Goal: Information Seeking & Learning: Find specific page/section

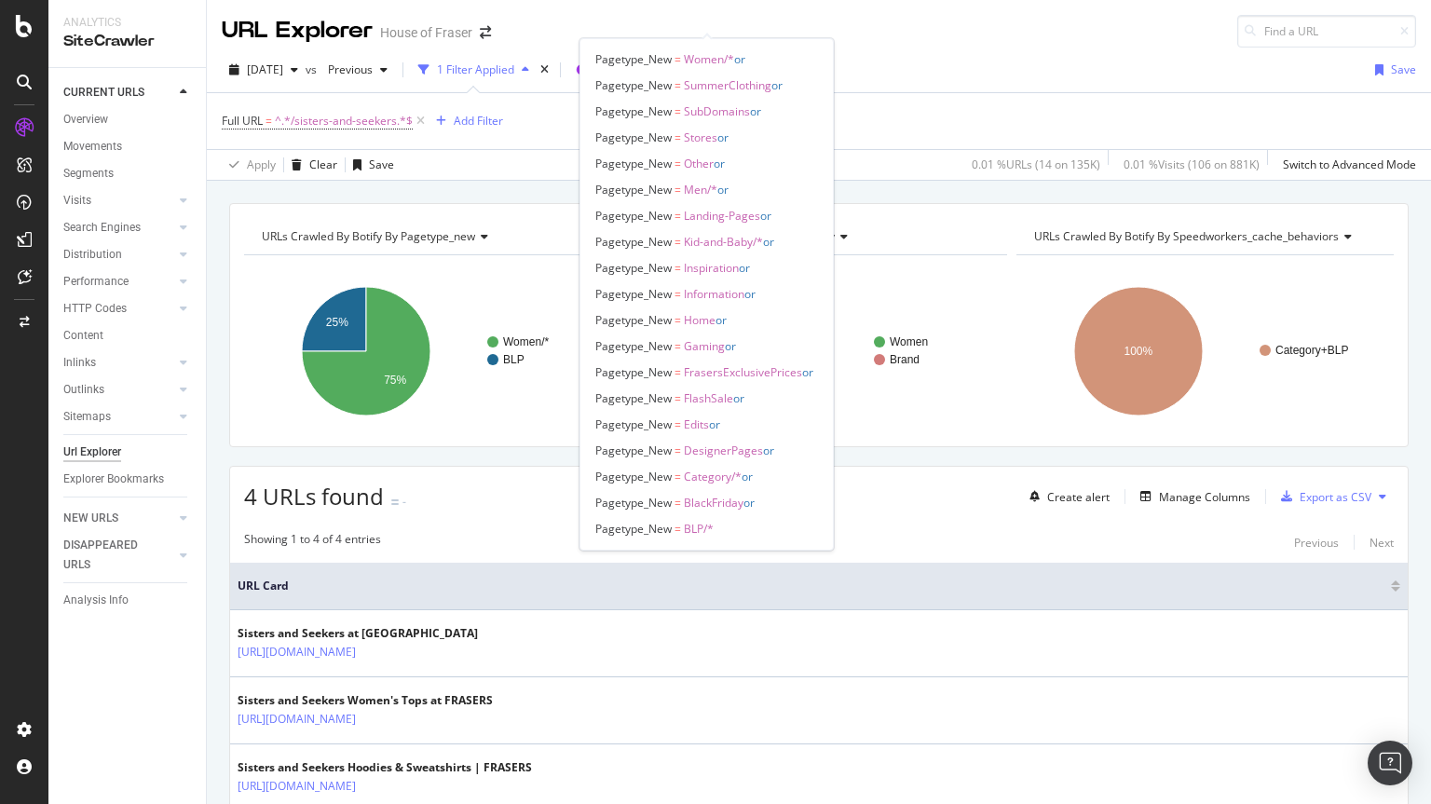
click at [674, 62] on span "Segments selected" at bounding box center [645, 70] width 99 height 16
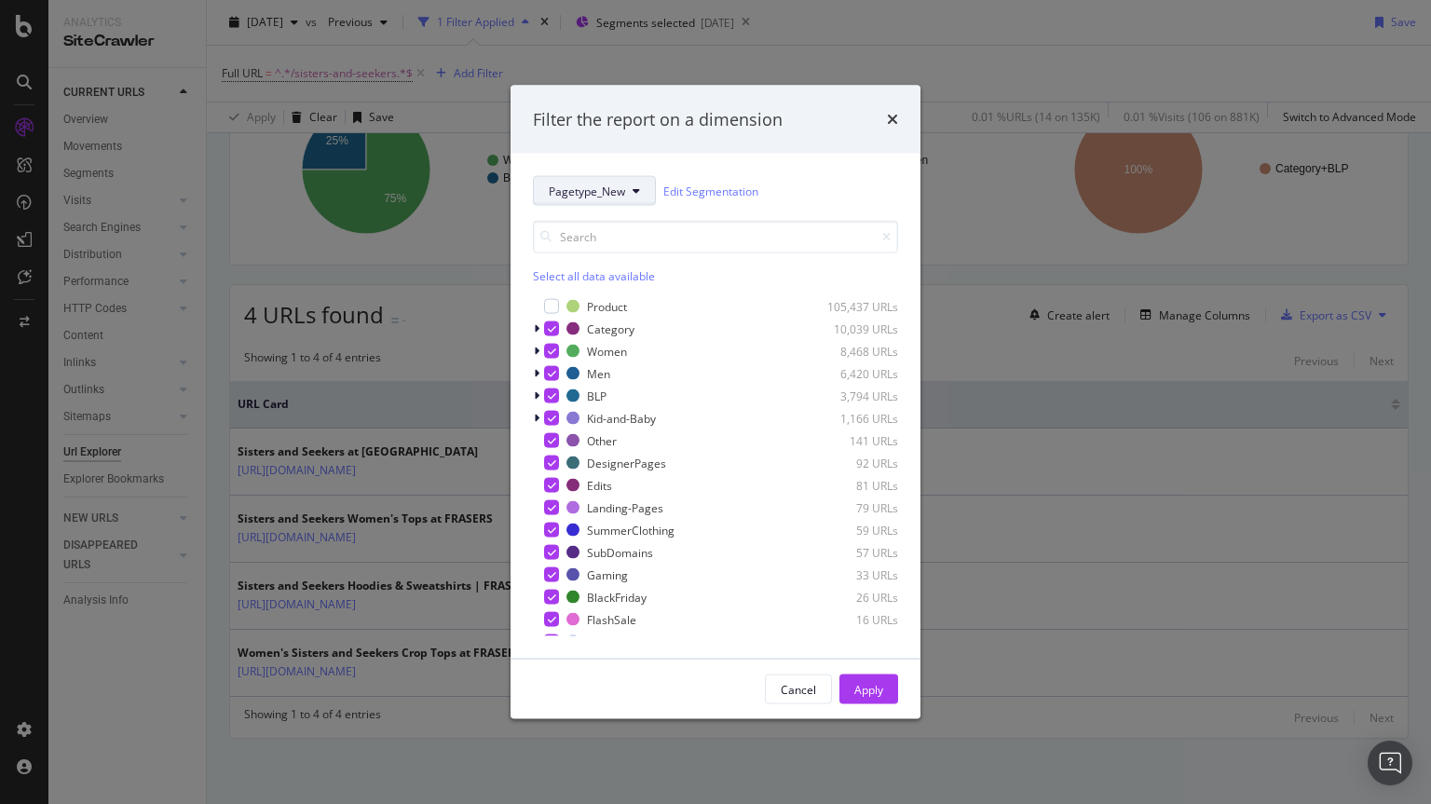
click at [617, 183] on span "Pagetype_New" at bounding box center [587, 191] width 76 height 16
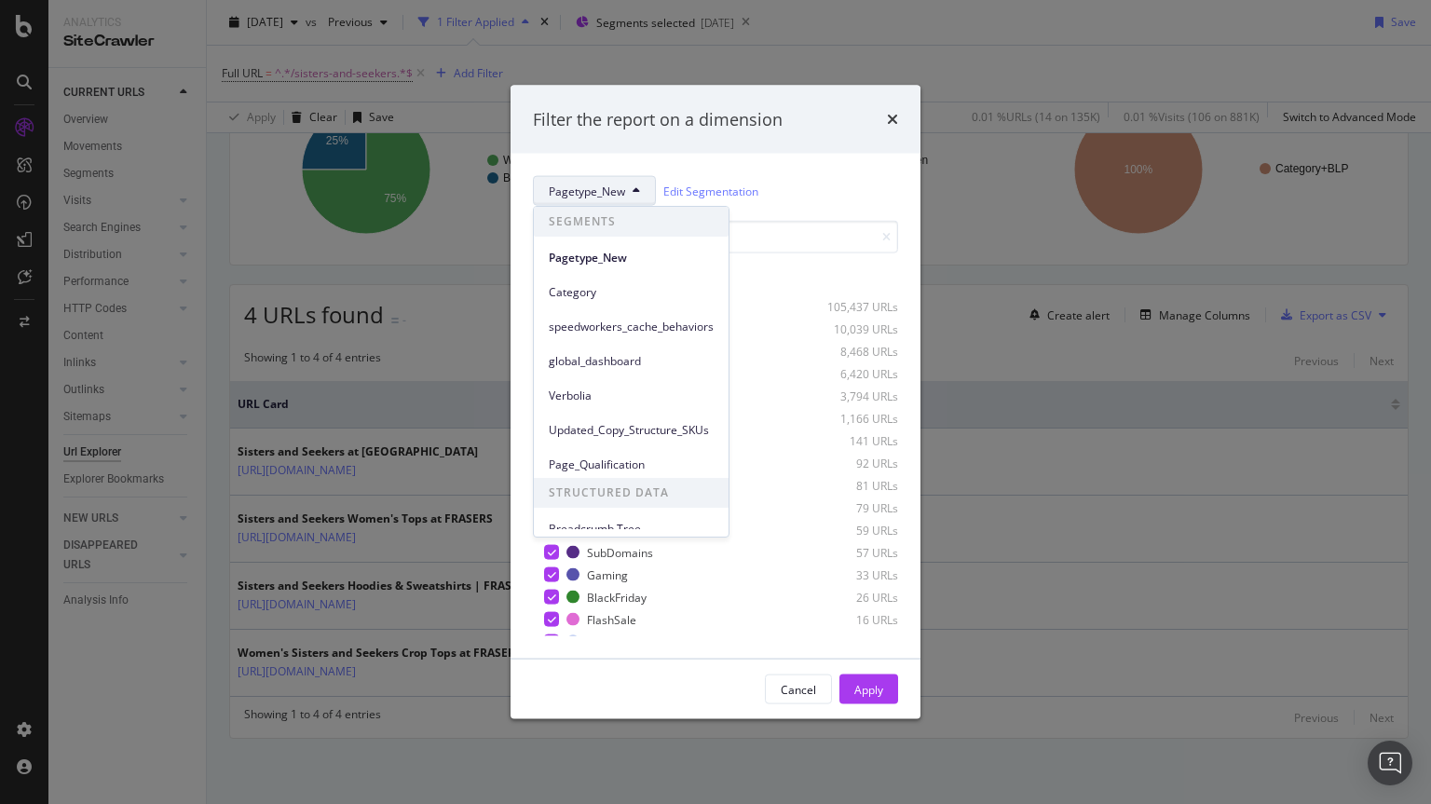
click at [617, 183] on span "Pagetype_New" at bounding box center [587, 191] width 76 height 16
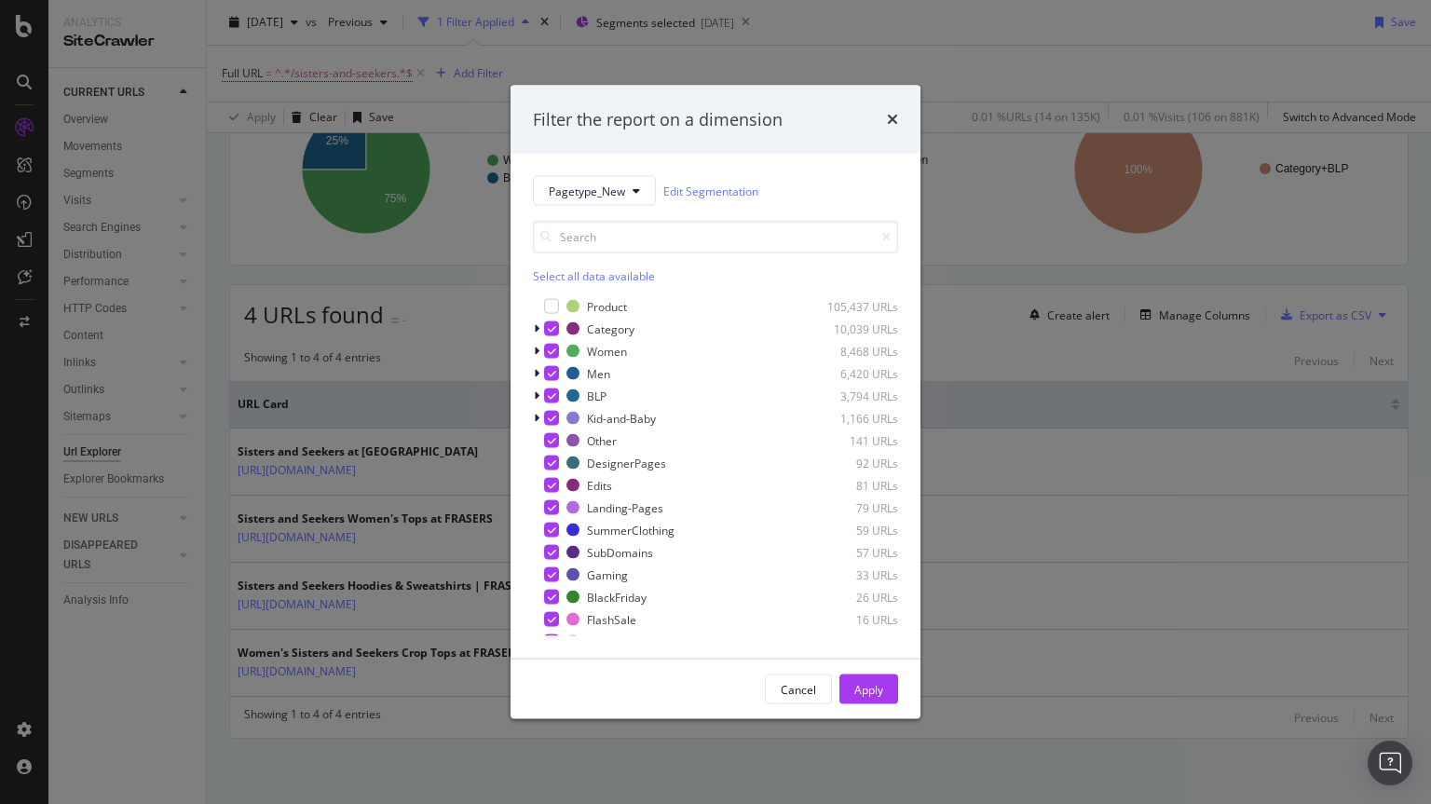
click at [898, 114] on div "Filter the report on a dimension" at bounding box center [715, 119] width 410 height 69
click at [890, 117] on div "Filter the report on a dimension" at bounding box center [715, 119] width 410 height 69
click at [890, 117] on icon "times" at bounding box center [892, 119] width 11 height 15
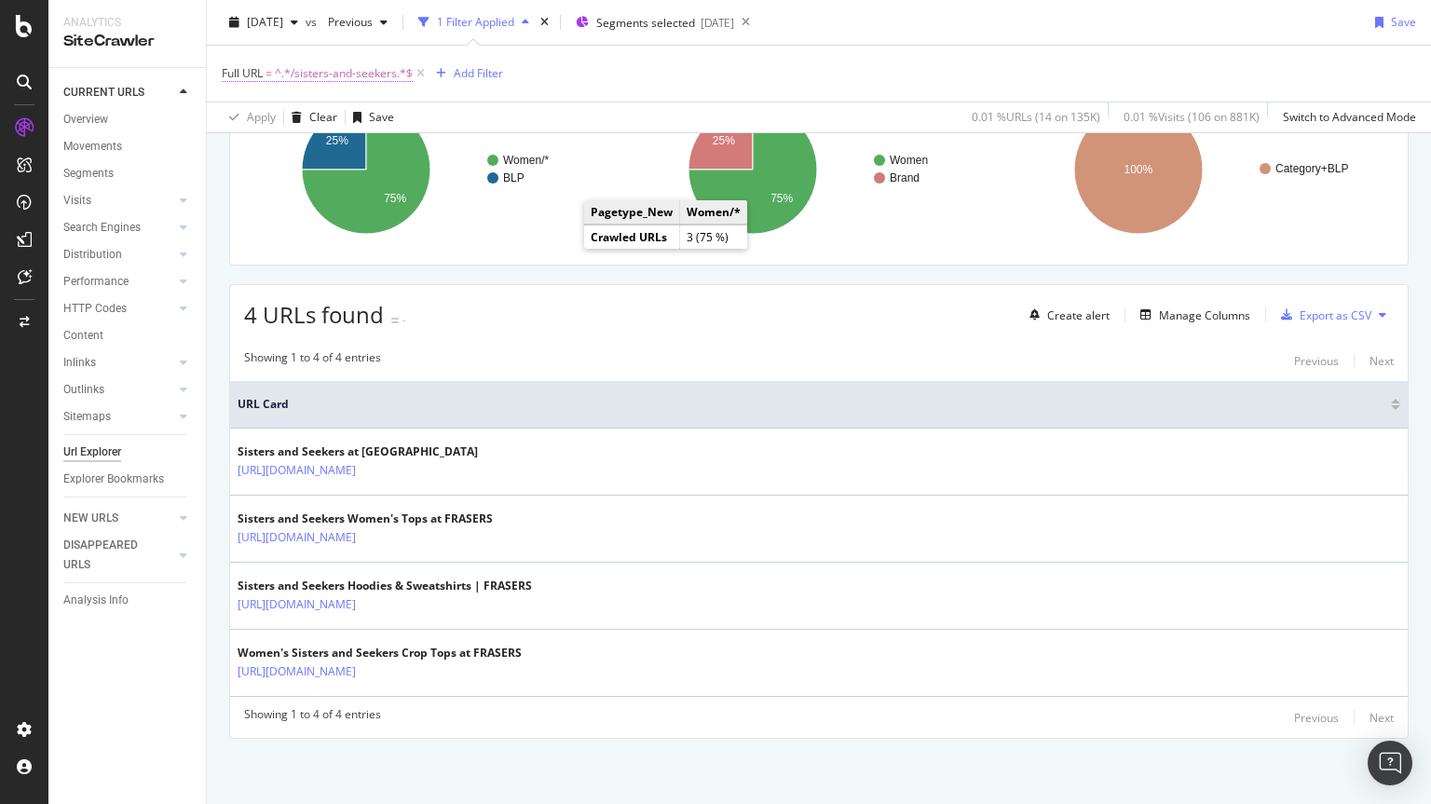
click at [307, 64] on span "^.*/sisters-and-seekers.*$" at bounding box center [344, 74] width 138 height 26
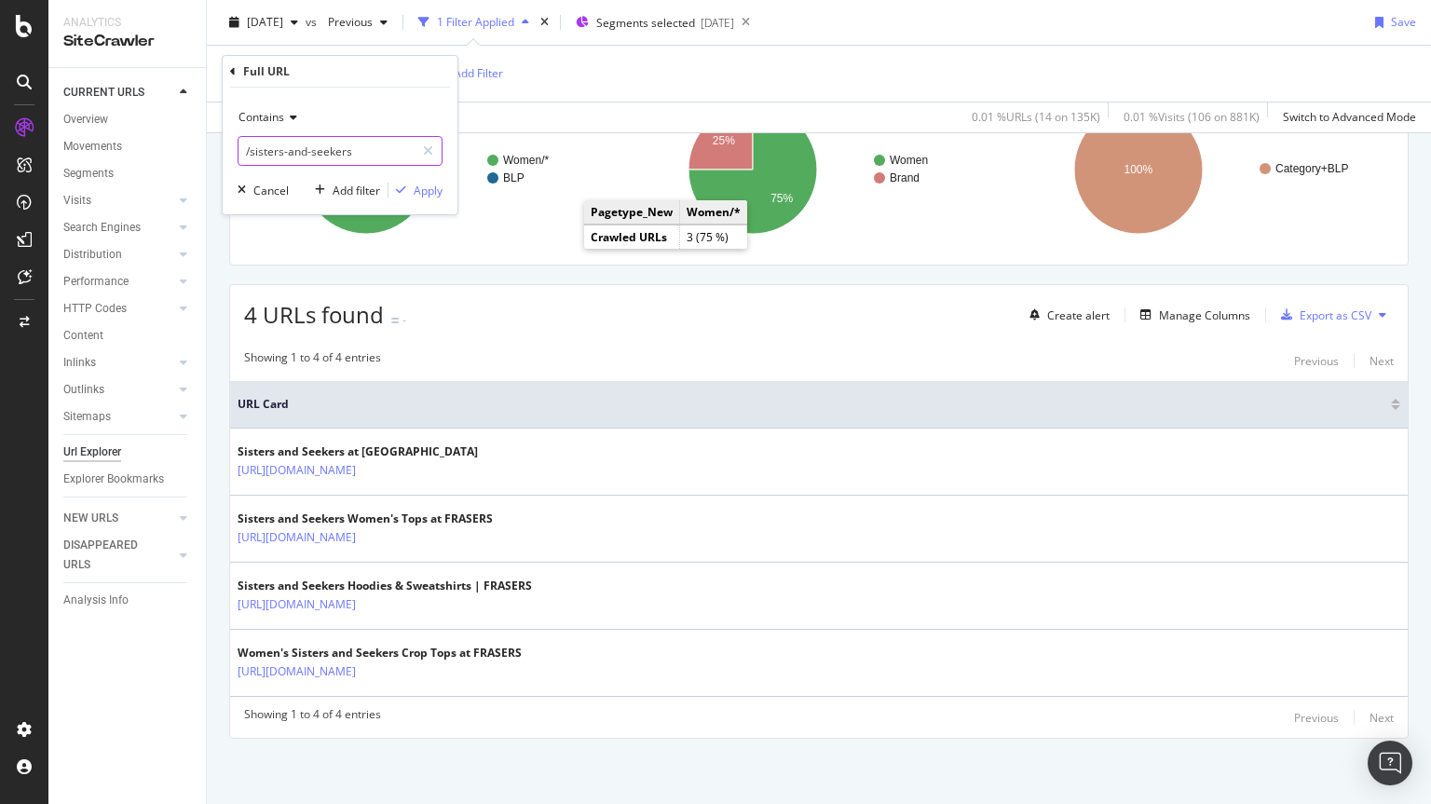
click at [361, 152] on input "/sisters-and-seekers" at bounding box center [326, 151] width 176 height 30
type input "/eastpak"
click at [404, 197] on div "Apply" at bounding box center [415, 190] width 54 height 17
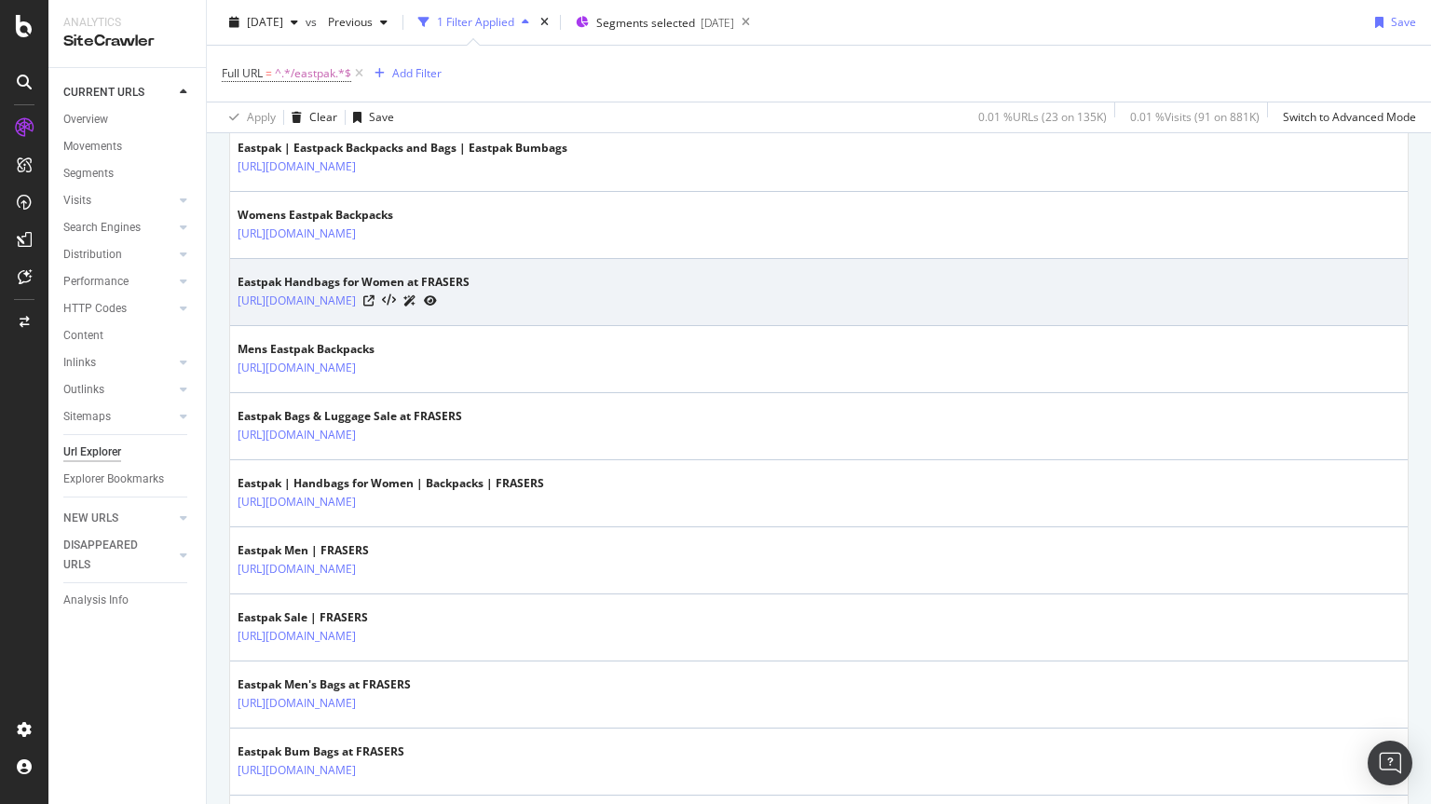
scroll to position [482, 0]
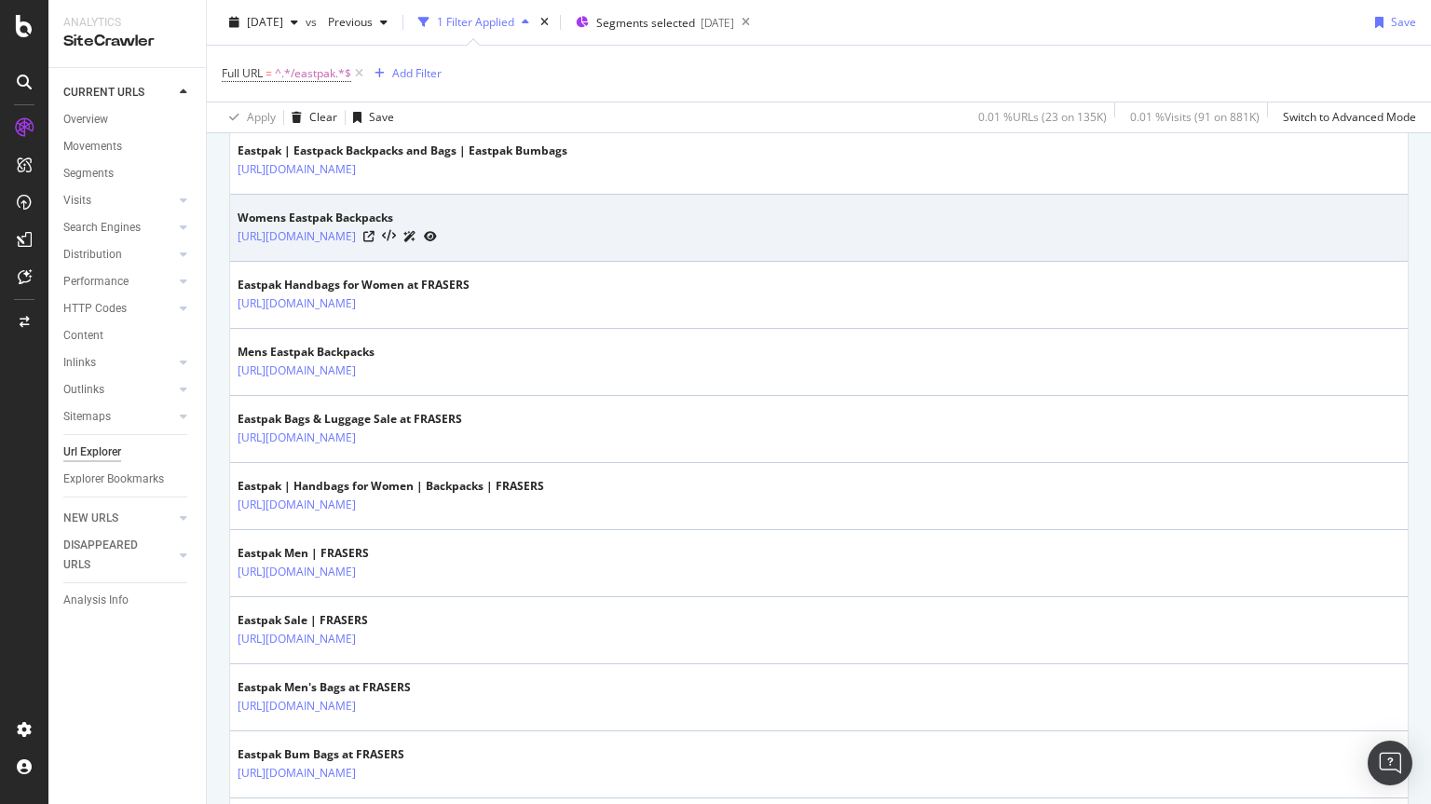
drag, startPoint x: 612, startPoint y: 254, endPoint x: 410, endPoint y: 246, distance: 202.3
click at [410, 246] on td "Womens Eastpak Backpacks [URL][DOMAIN_NAME]" at bounding box center [818, 228] width 1177 height 67
copy tbody "/bags-and-luggage/backpacks/eastpak"
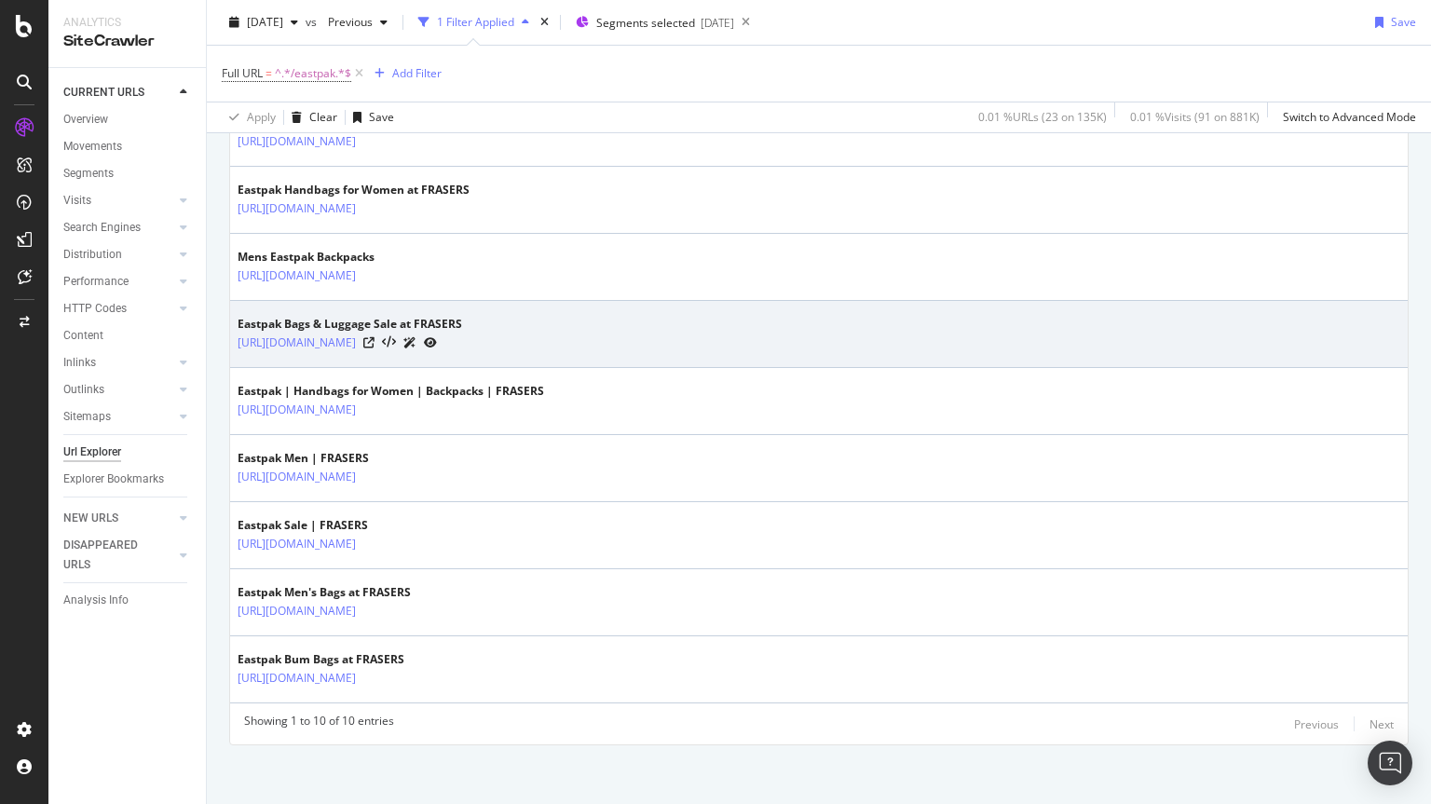
scroll to position [584, 0]
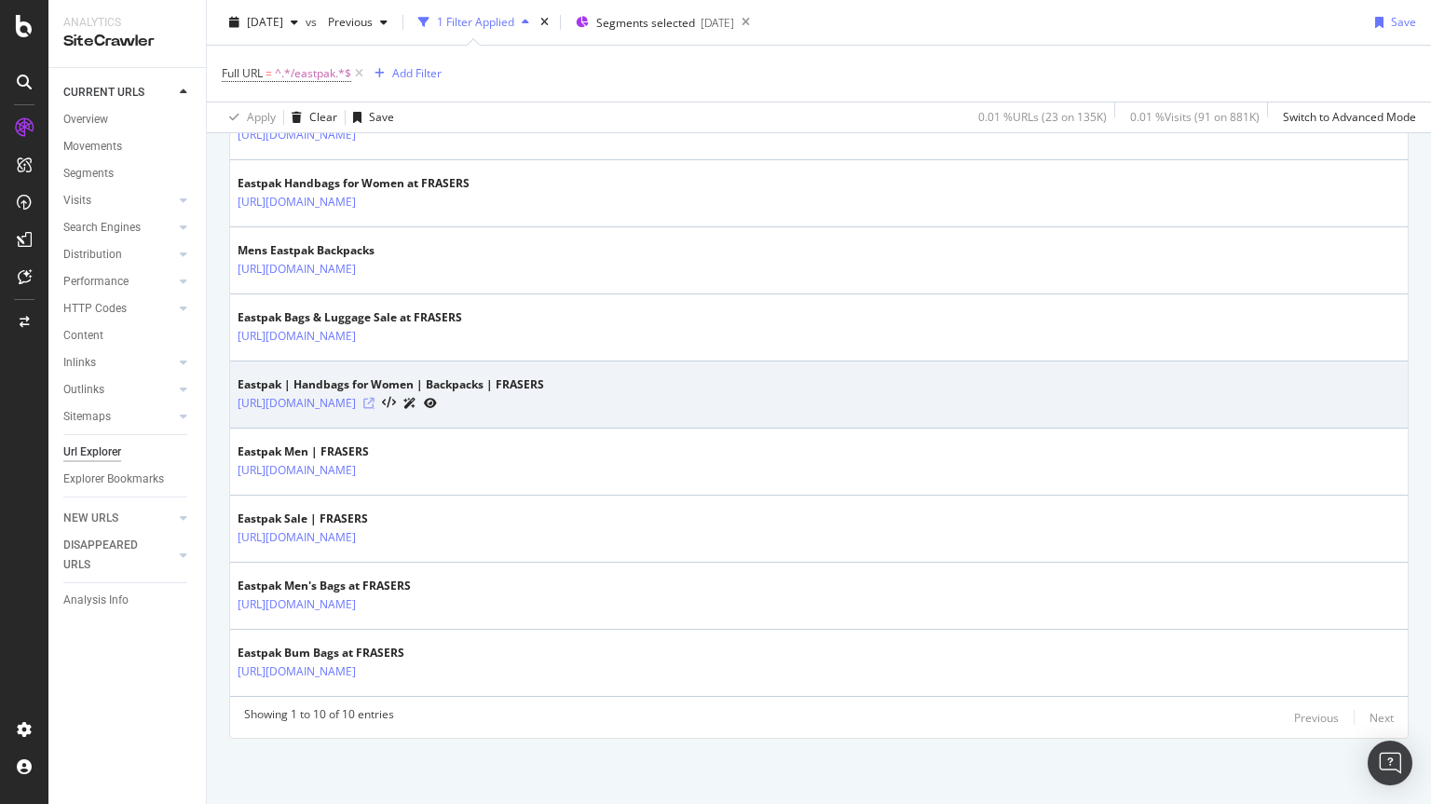
click at [374, 403] on icon at bounding box center [368, 403] width 11 height 11
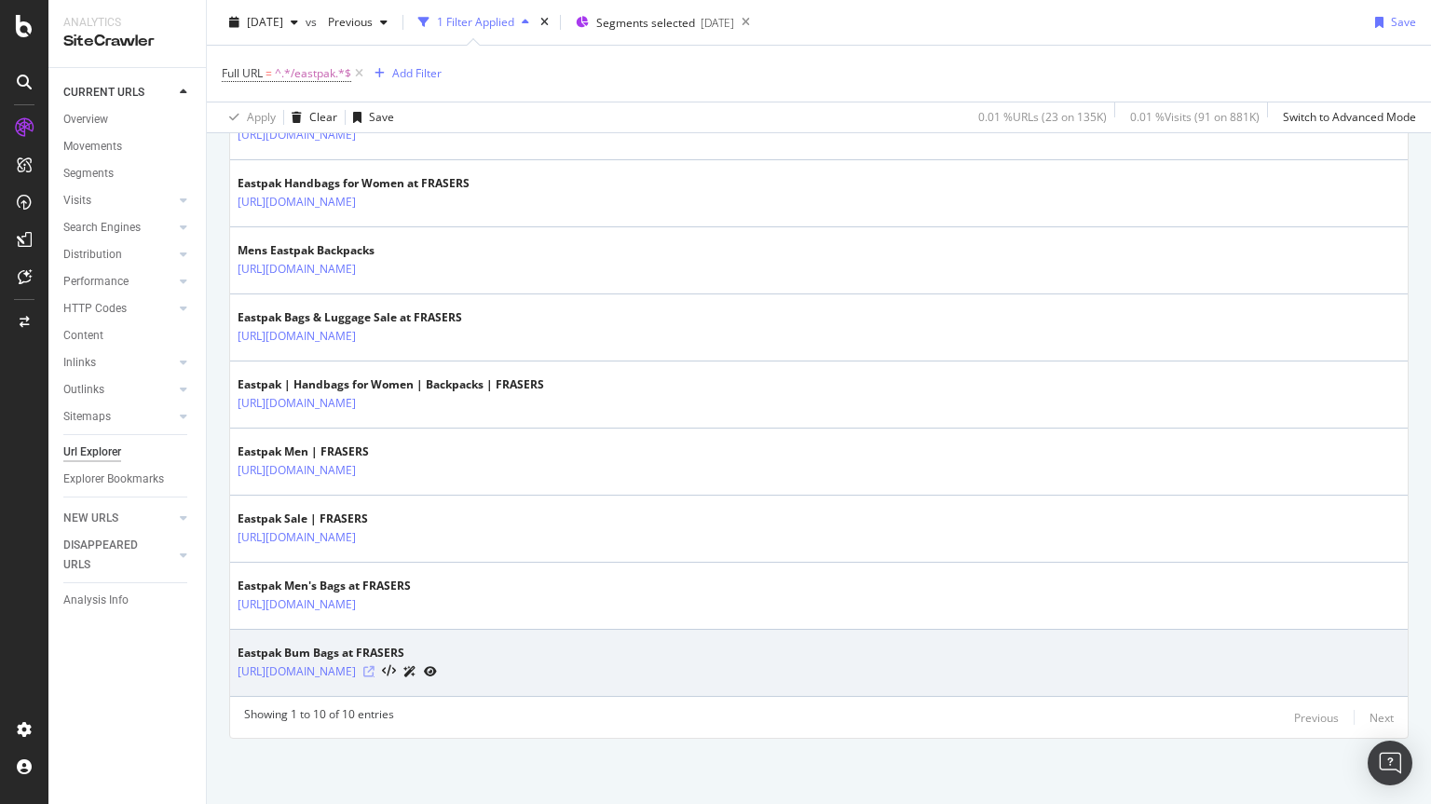
click at [374, 670] on icon at bounding box center [368, 671] width 11 height 11
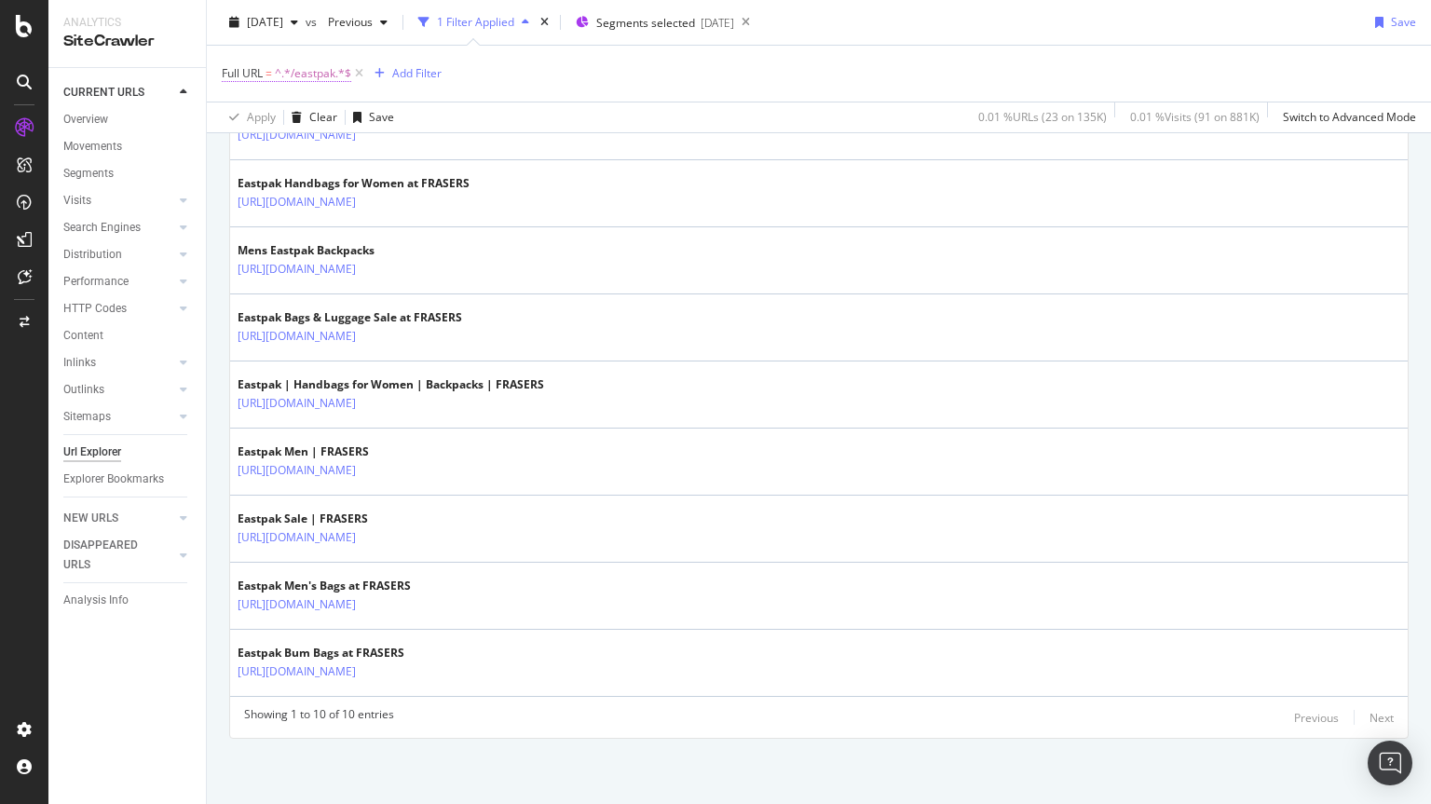
click at [317, 79] on span "^.*/eastpak.*$" at bounding box center [313, 74] width 76 height 26
click at [311, 143] on input "/eastpak" at bounding box center [326, 151] width 176 height 30
click at [310, 143] on input "/eastpak" at bounding box center [326, 151] width 176 height 30
type input "/[PERSON_NAME]"
click at [420, 194] on div "Apply" at bounding box center [428, 191] width 29 height 16
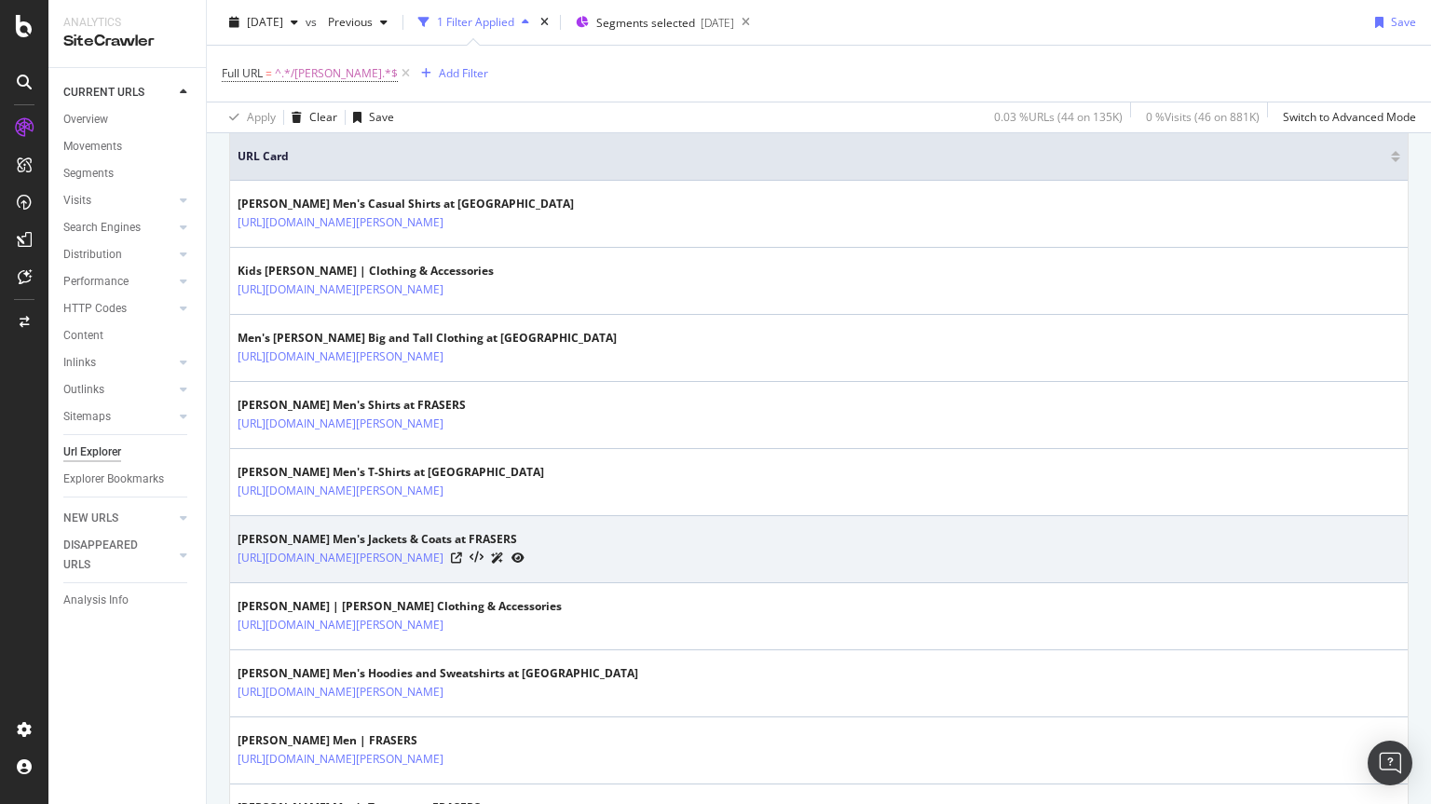
scroll to position [431, 0]
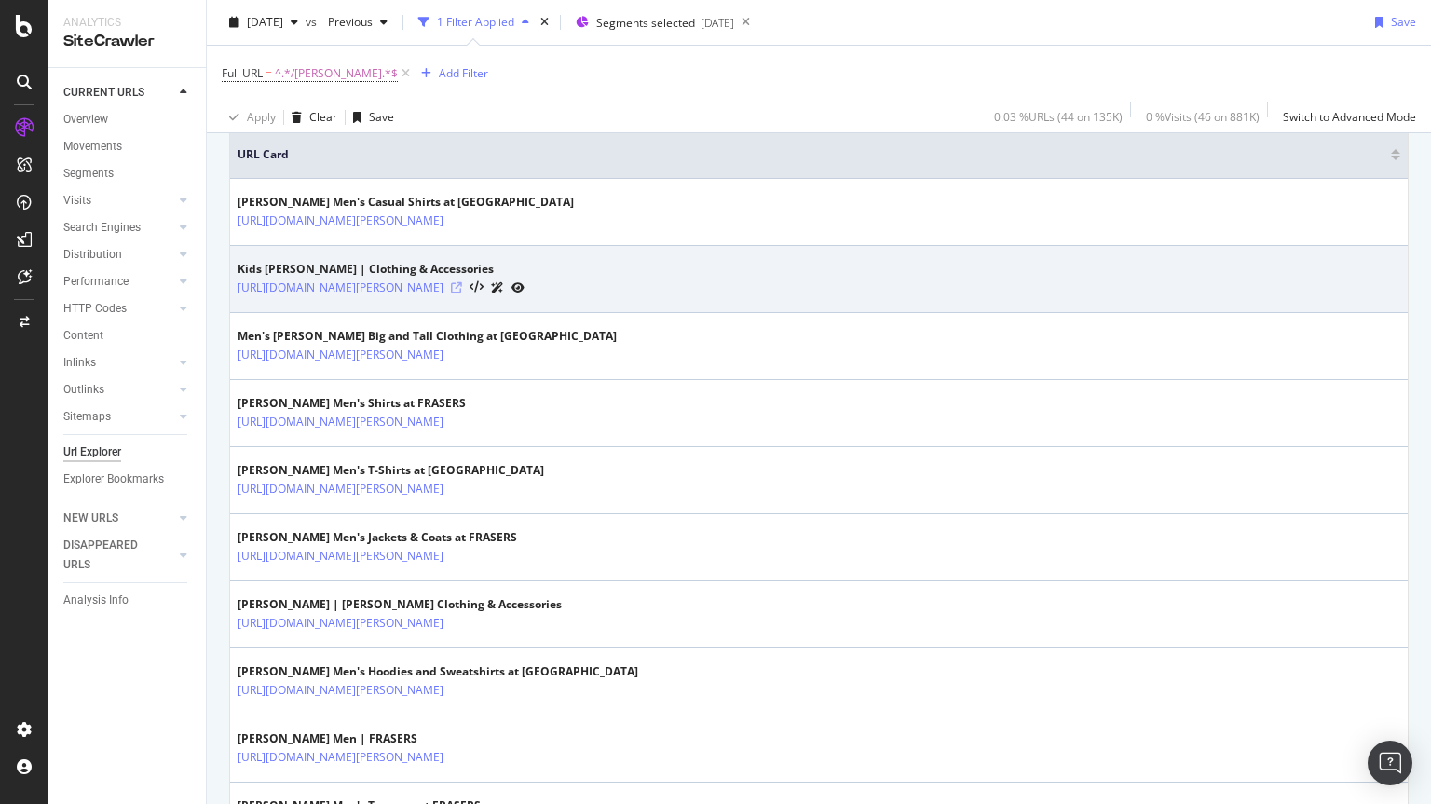
click at [462, 291] on icon at bounding box center [456, 287] width 11 height 11
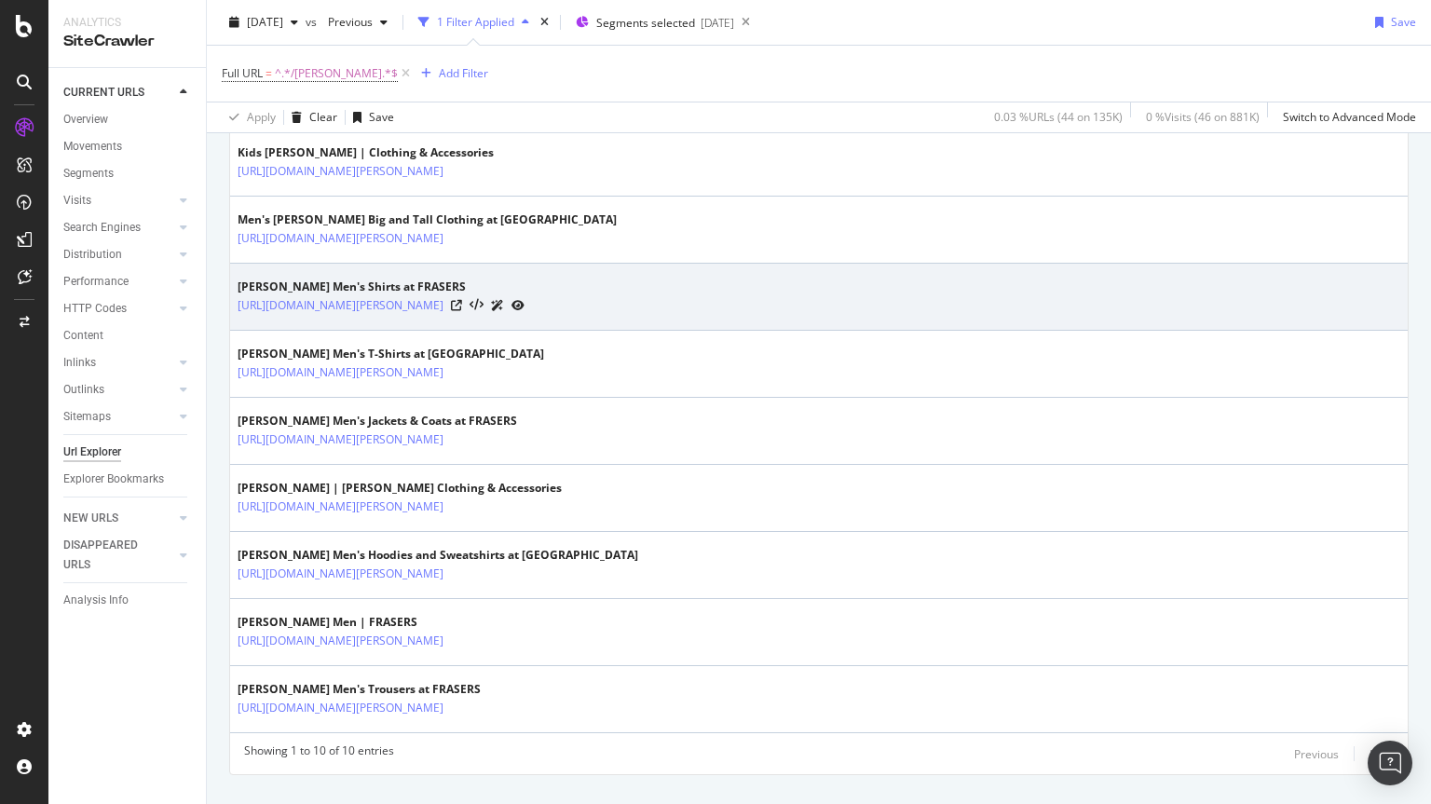
scroll to position [550, 0]
click at [462, 303] on icon at bounding box center [456, 303] width 11 height 11
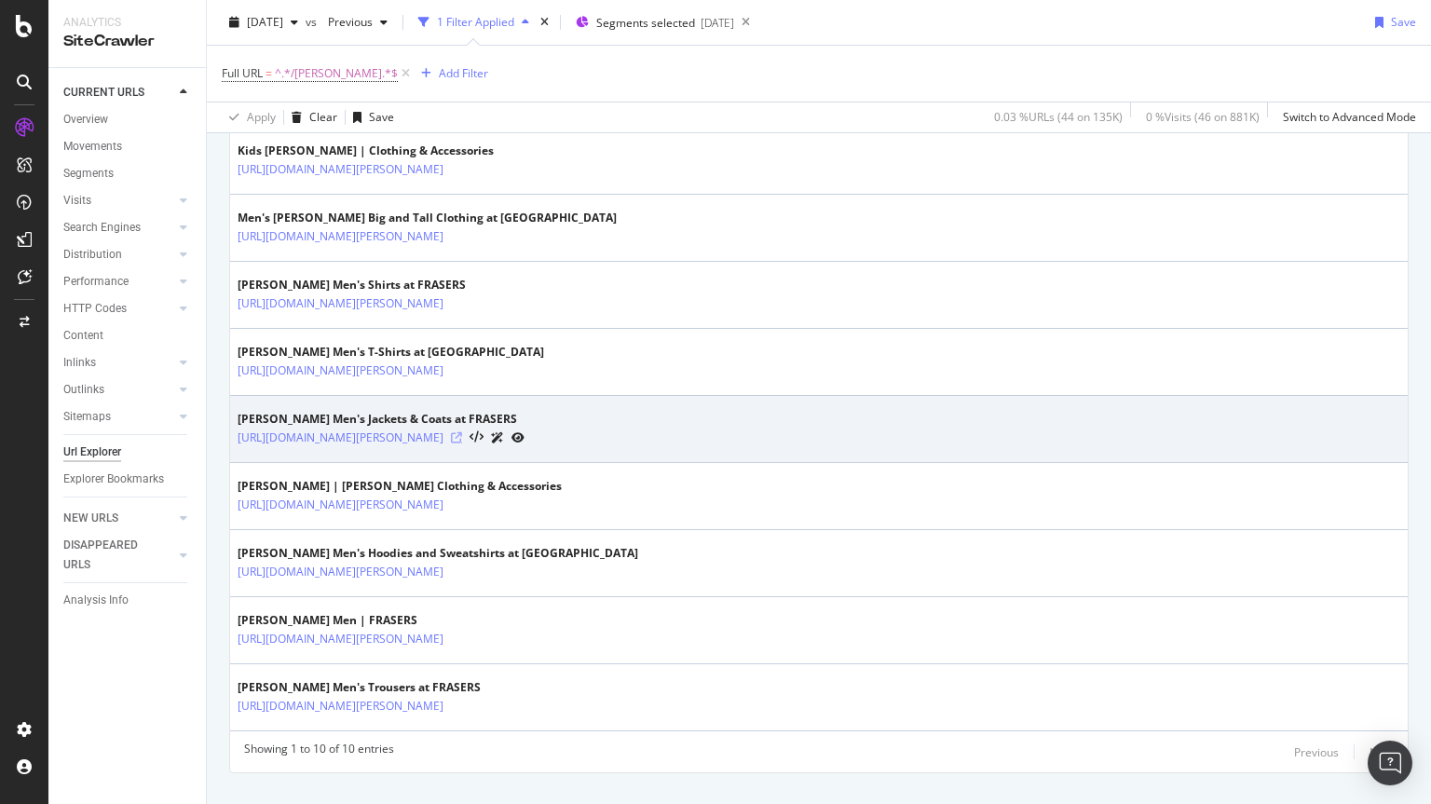
click at [462, 441] on icon at bounding box center [456, 437] width 11 height 11
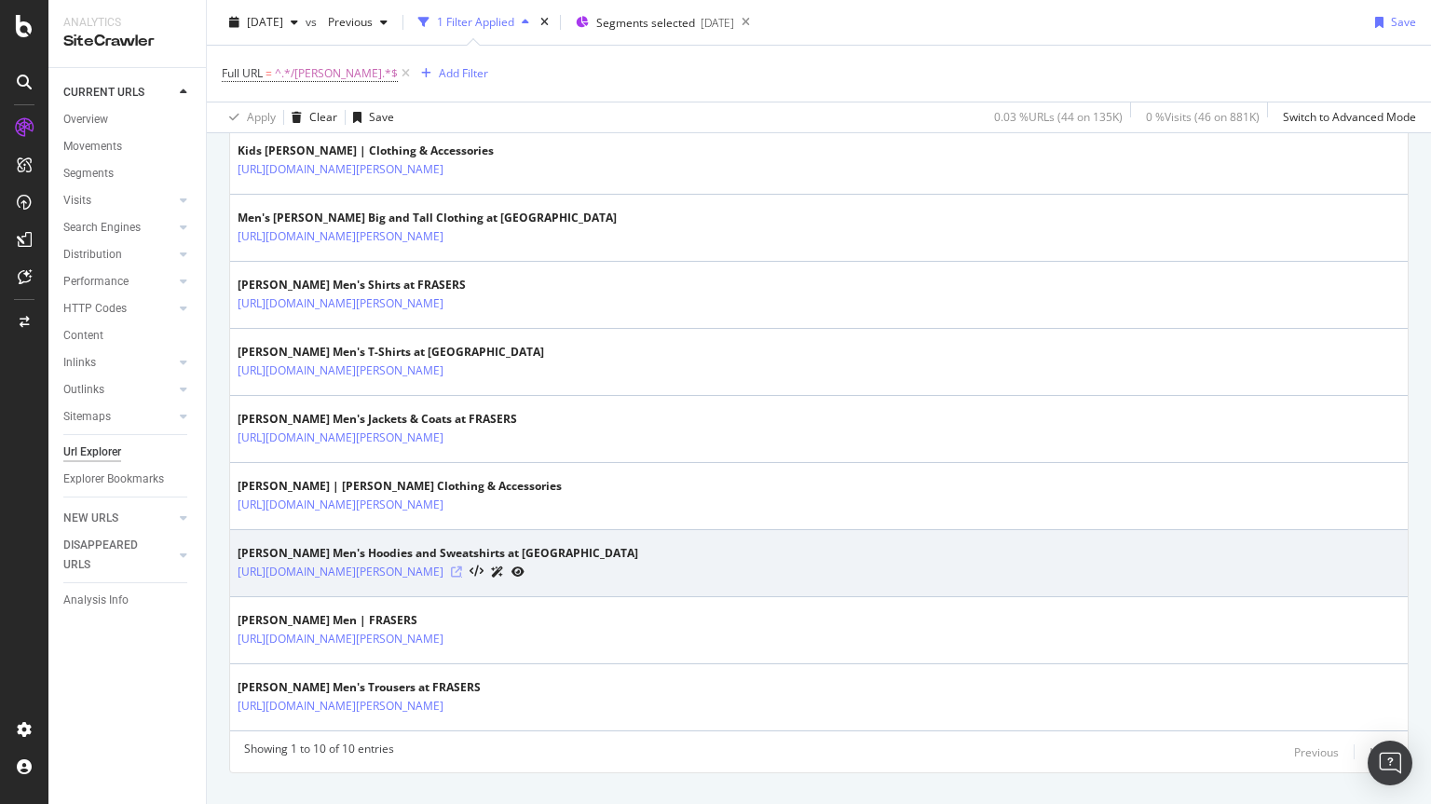
click at [462, 569] on icon at bounding box center [456, 571] width 11 height 11
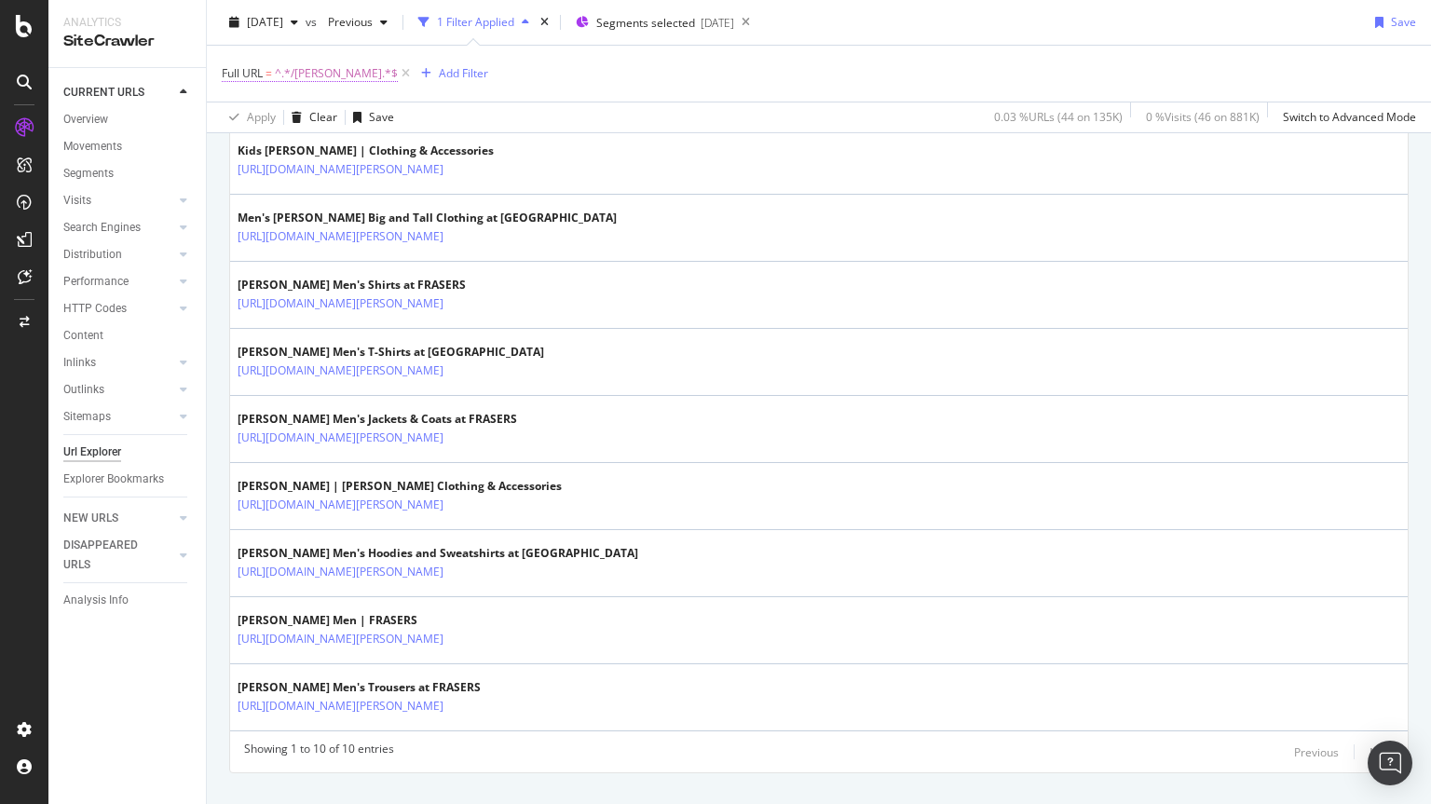
click at [313, 66] on span "^.*/[PERSON_NAME].*$" at bounding box center [336, 74] width 123 height 26
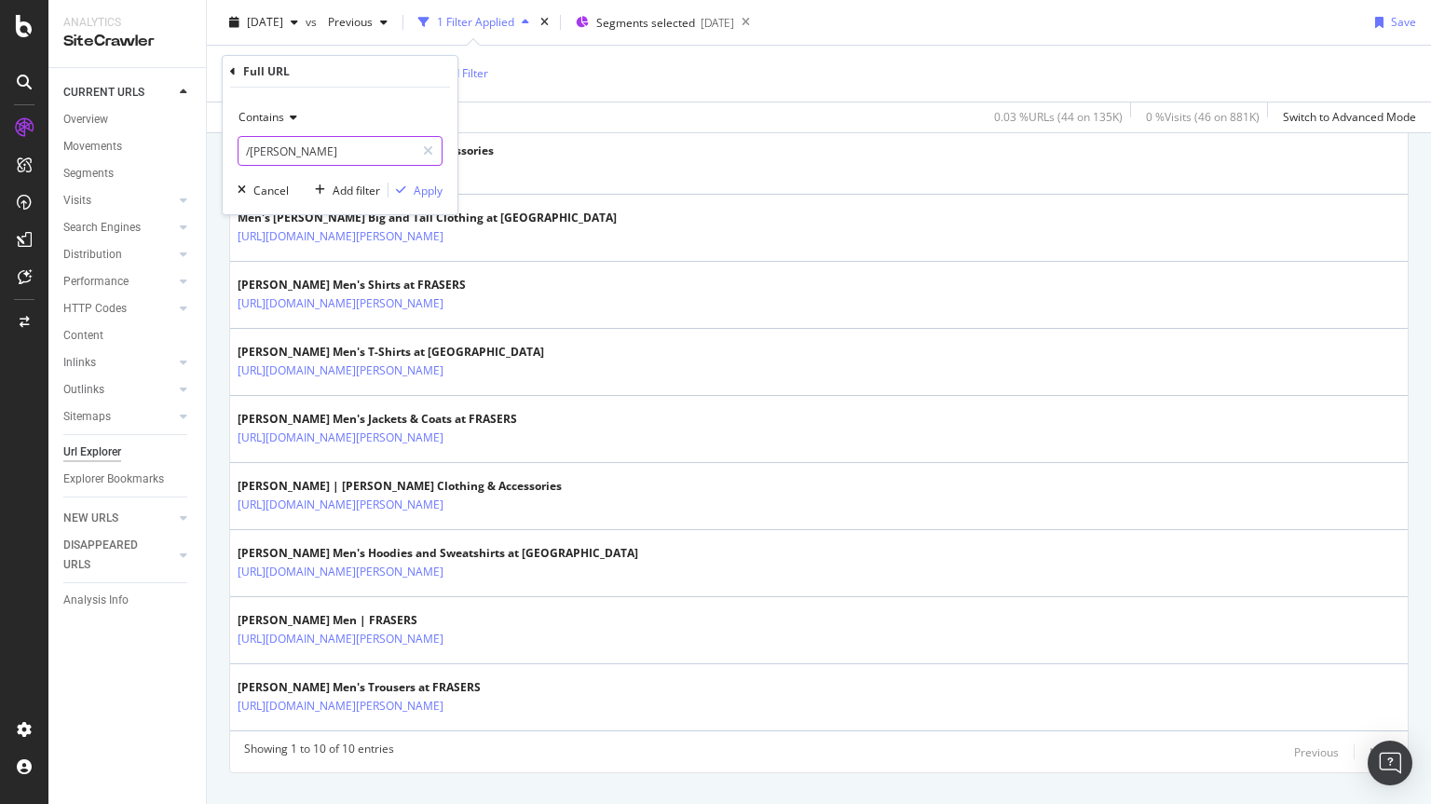
click at [311, 147] on input "/[PERSON_NAME]" at bounding box center [326, 151] width 176 height 30
type input "/the-attico"
click at [413, 200] on div "Contains /the-attico Cancel Add filter Apply" at bounding box center [340, 151] width 235 height 127
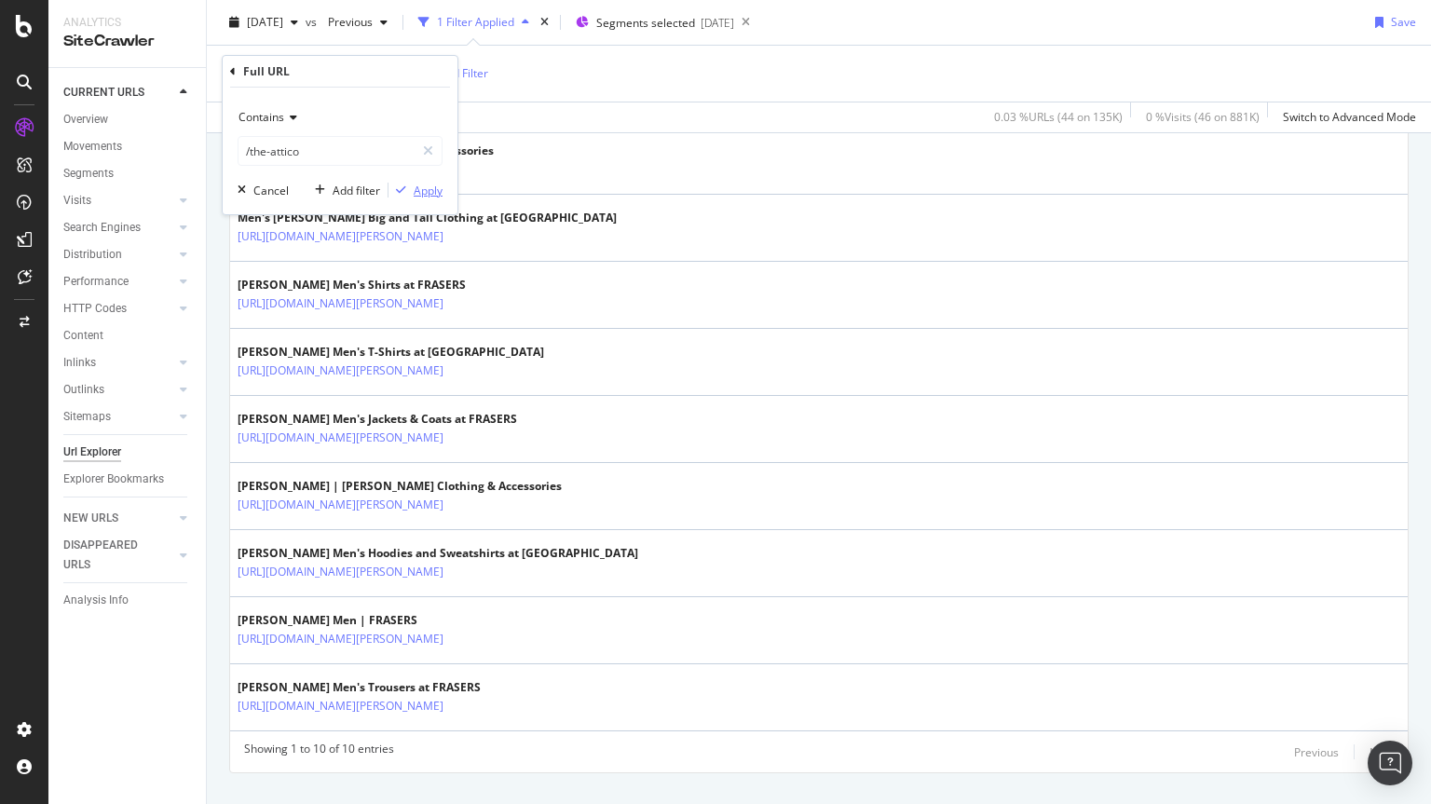
click at [414, 197] on div "Apply" at bounding box center [428, 191] width 29 height 16
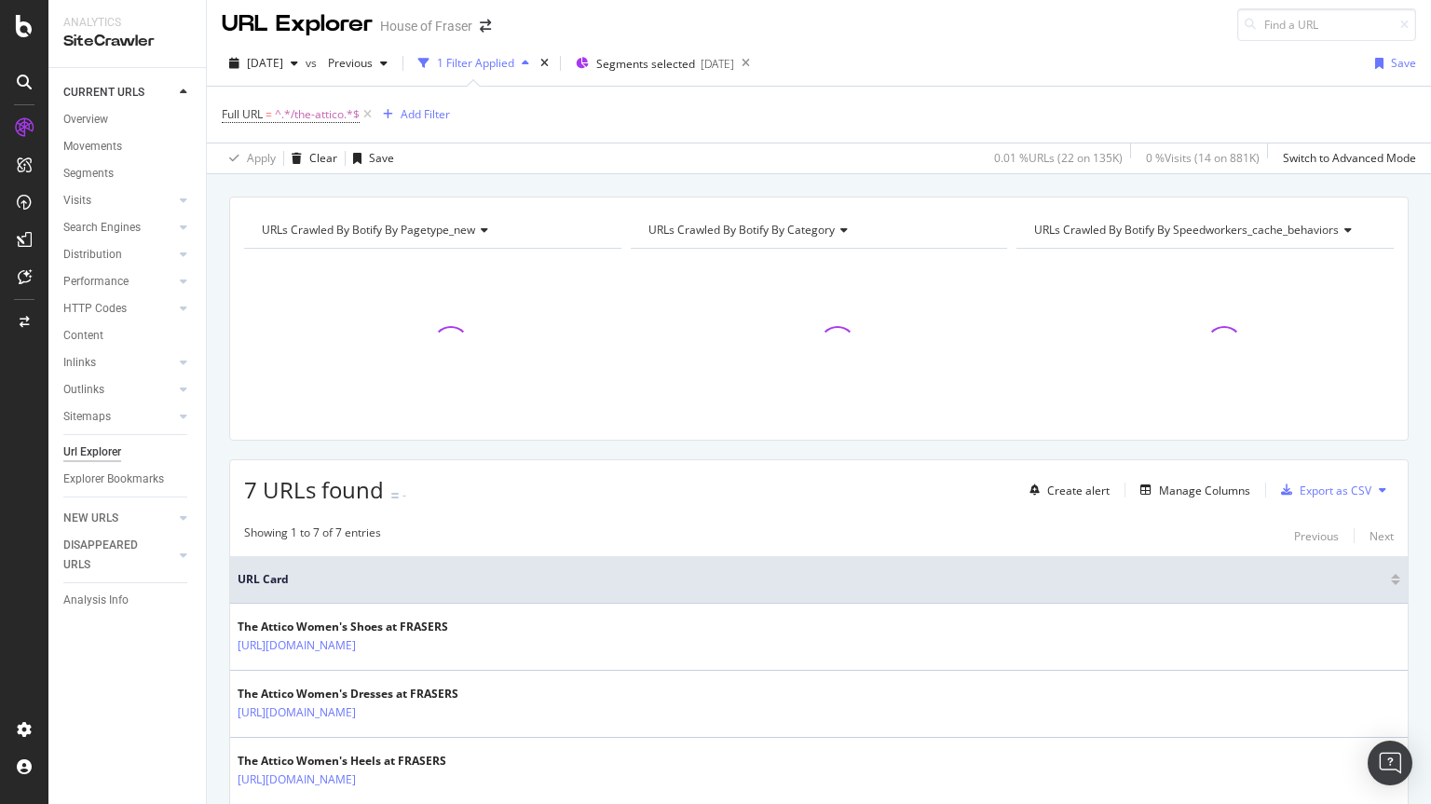
scroll to position [383, 0]
